Goal: Find specific page/section: Find specific page/section

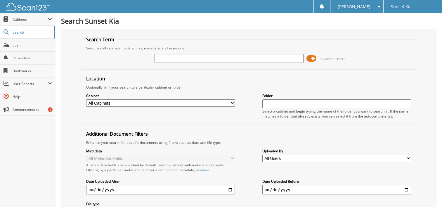
click at [223, 61] on input "text" at bounding box center [229, 58] width 149 height 9
type input "134537"
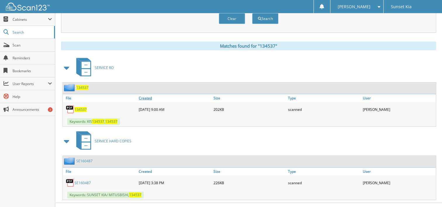
scroll to position [218, 0]
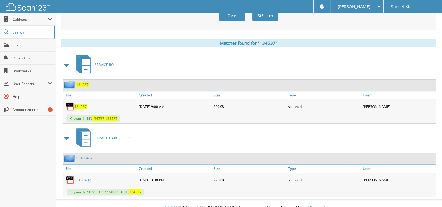
click at [82, 177] on link "SE160487" at bounding box center [83, 179] width 16 height 5
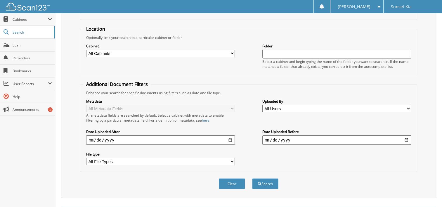
scroll to position [13, 0]
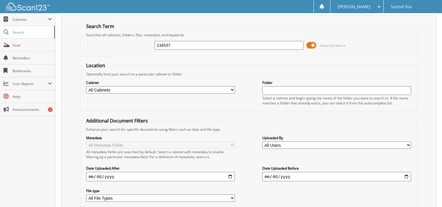
drag, startPoint x: 191, startPoint y: 45, endPoint x: 141, endPoint y: 48, distance: 49.8
click at [141, 48] on div "134537 Advanced Search" at bounding box center [248, 45] width 331 height 16
type input "134536"
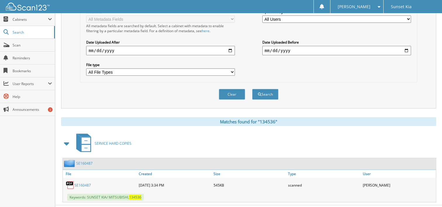
scroll to position [146, 0]
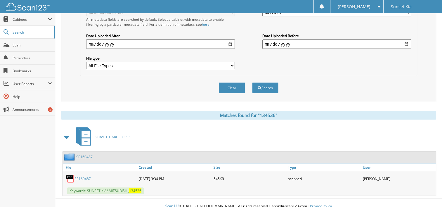
click at [82, 176] on link "SE160487" at bounding box center [83, 178] width 16 height 5
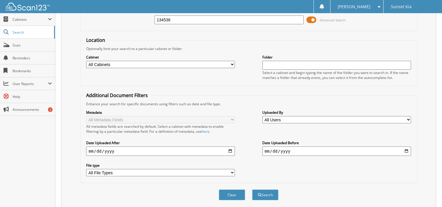
scroll to position [0, 0]
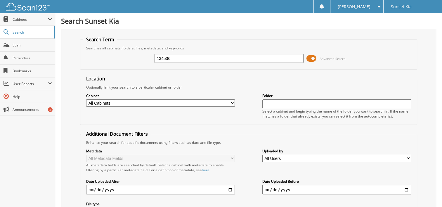
drag, startPoint x: 170, startPoint y: 58, endPoint x: 156, endPoint y: 58, distance: 13.2
click at [156, 58] on input "134536" at bounding box center [229, 58] width 149 height 9
type input "134537"
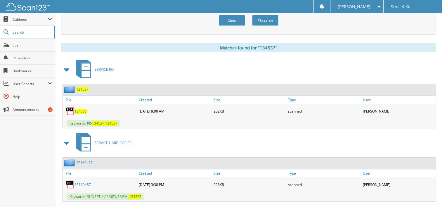
scroll to position [218, 0]
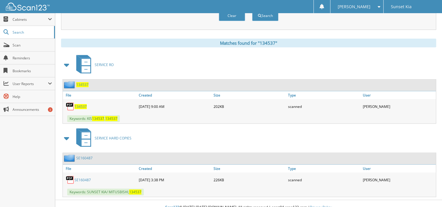
click at [86, 177] on link "SE160487" at bounding box center [83, 179] width 16 height 5
